Goal: Task Accomplishment & Management: Manage account settings

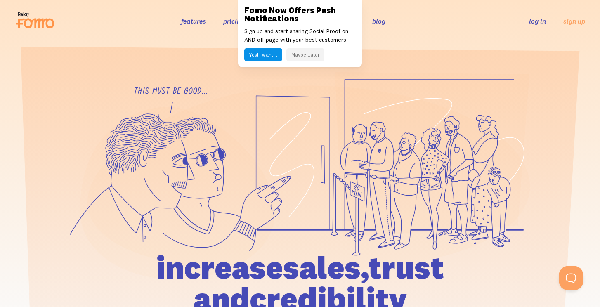
click at [314, 56] on button "Maybe Later" at bounding box center [305, 54] width 38 height 13
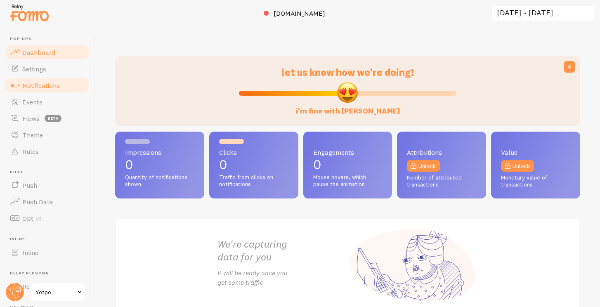
click at [61, 82] on link "Notifications" at bounding box center [47, 85] width 85 height 17
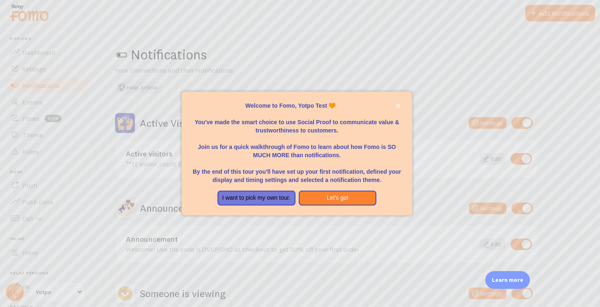
click at [486, 156] on div at bounding box center [300, 153] width 600 height 307
click at [297, 235] on div at bounding box center [300, 153] width 600 height 307
click at [264, 200] on button "I want to pick my own tour." at bounding box center [256, 198] width 78 height 15
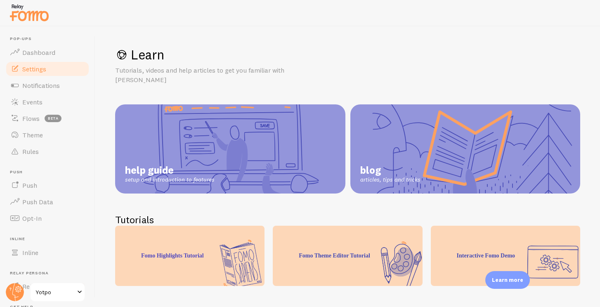
click at [42, 70] on span "Settings" at bounding box center [34, 69] width 24 height 8
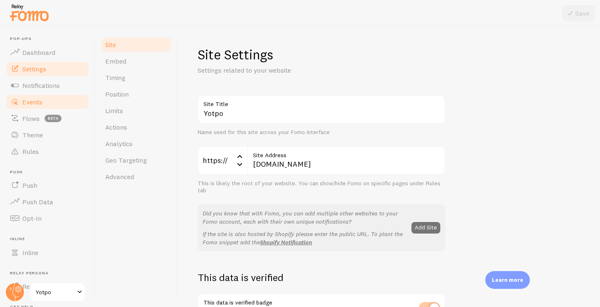
click at [42, 97] on link "Events" at bounding box center [47, 102] width 85 height 17
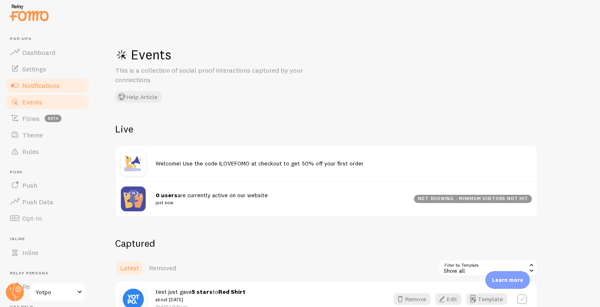
click at [49, 89] on span "Notifications" at bounding box center [41, 85] width 38 height 8
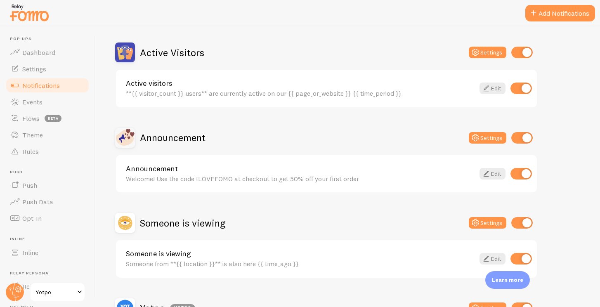
scroll to position [72, 0]
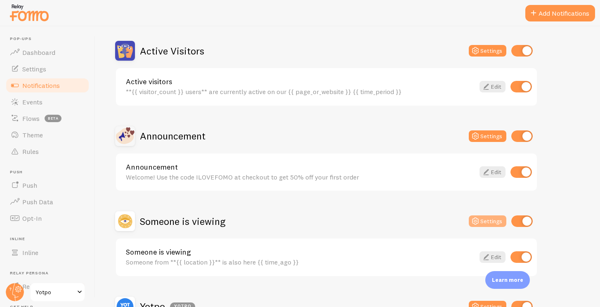
click at [480, 219] on icon at bounding box center [475, 221] width 10 height 10
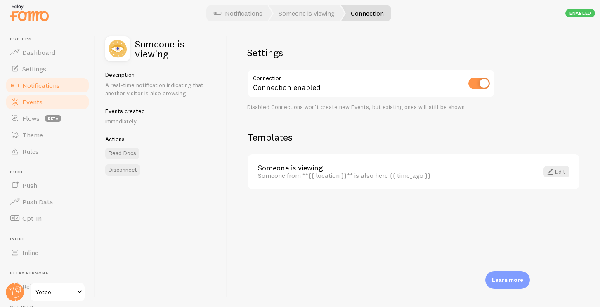
click at [31, 103] on span "Events" at bounding box center [32, 102] width 20 height 8
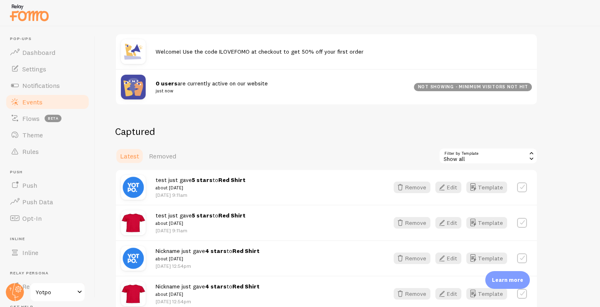
scroll to position [115, 0]
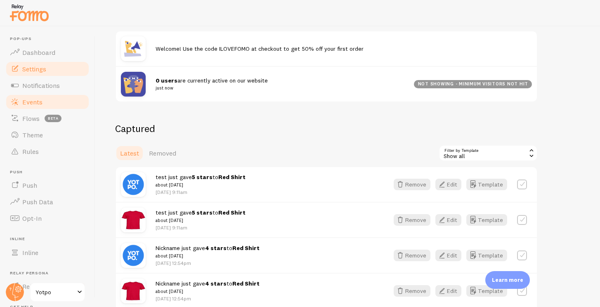
click at [64, 67] on link "Settings" at bounding box center [47, 69] width 85 height 17
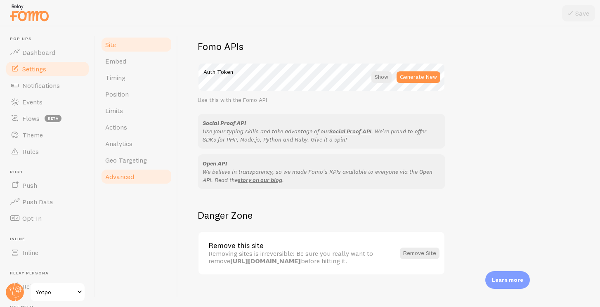
scroll to position [464, 0]
click at [112, 176] on span "Advanced" at bounding box center [119, 176] width 29 height 8
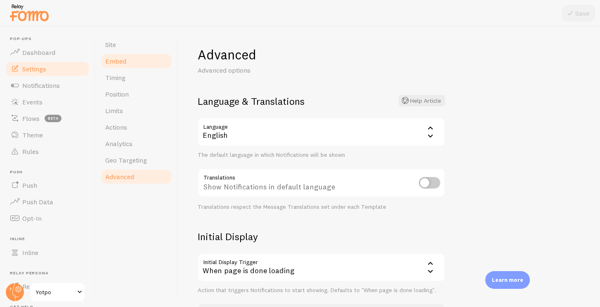
click at [120, 62] on span "Embed" at bounding box center [115, 61] width 21 height 8
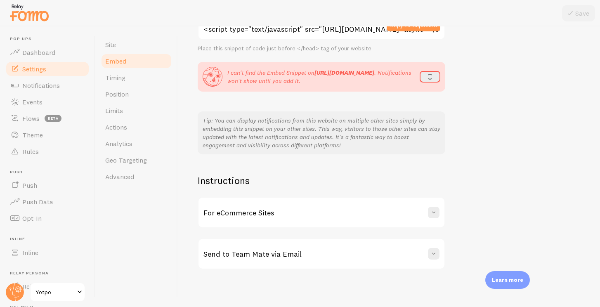
scroll to position [92, 0]
click at [146, 83] on link "Timing" at bounding box center [136, 77] width 72 height 17
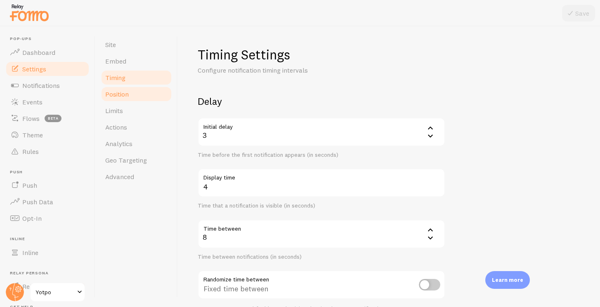
click at [142, 92] on link "Position" at bounding box center [136, 94] width 72 height 17
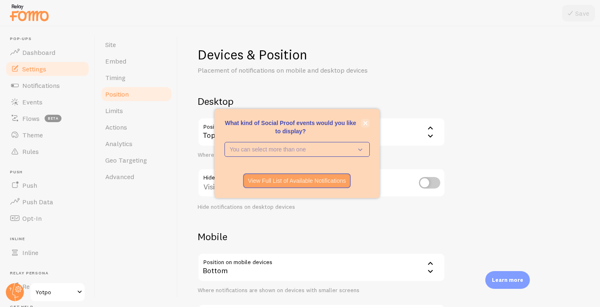
click at [365, 122] on icon "close," at bounding box center [365, 123] width 5 height 5
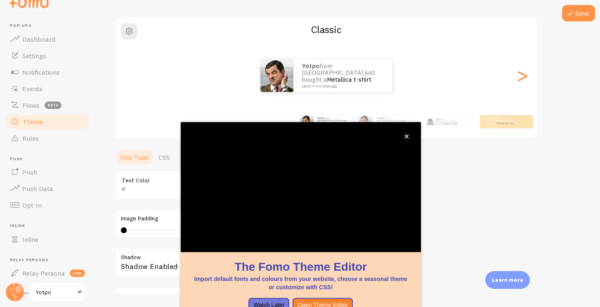
scroll to position [67, 0]
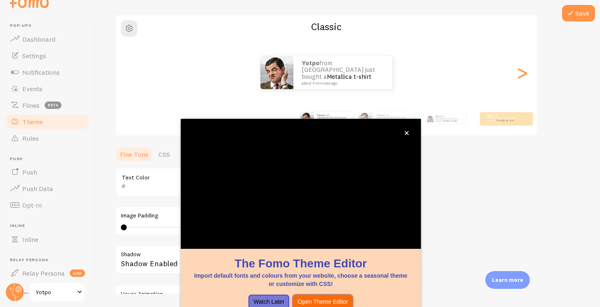
click at [338, 300] on button "Open Theme Editor" at bounding box center [322, 302] width 60 height 15
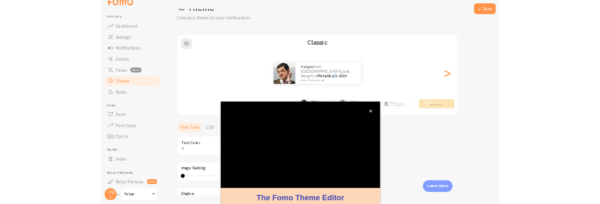
scroll to position [67, 0]
